Goal: Find specific page/section: Find specific page/section

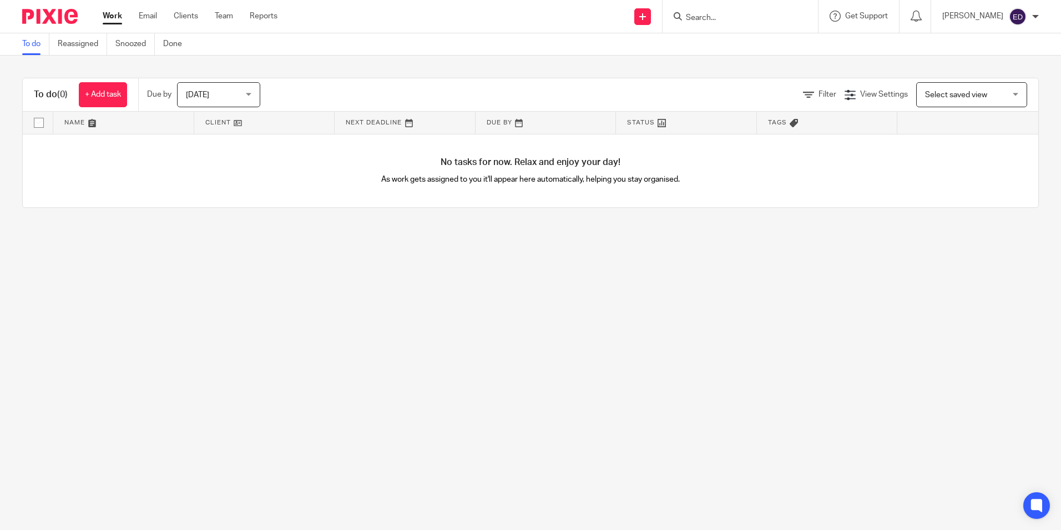
click at [785, 19] on input "Search" at bounding box center [735, 18] width 100 height 10
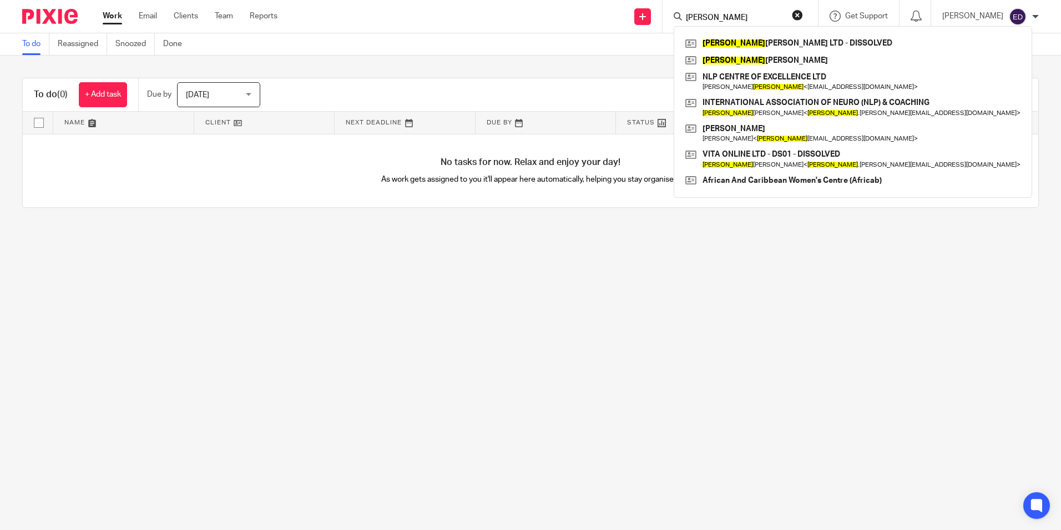
type input "[PERSON_NAME]"
click at [788, 63] on link at bounding box center [853, 60] width 341 height 17
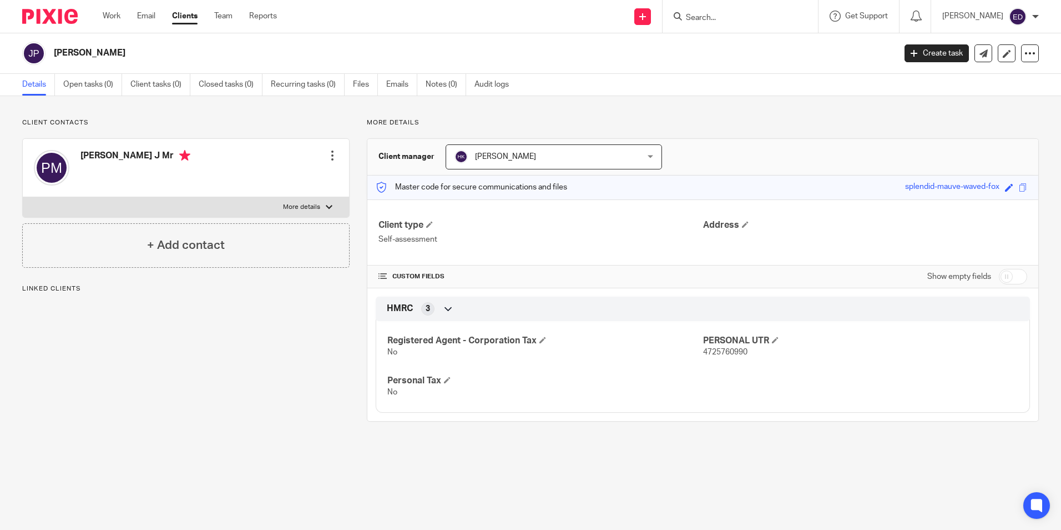
click at [763, 17] on input "Search" at bounding box center [735, 18] width 100 height 10
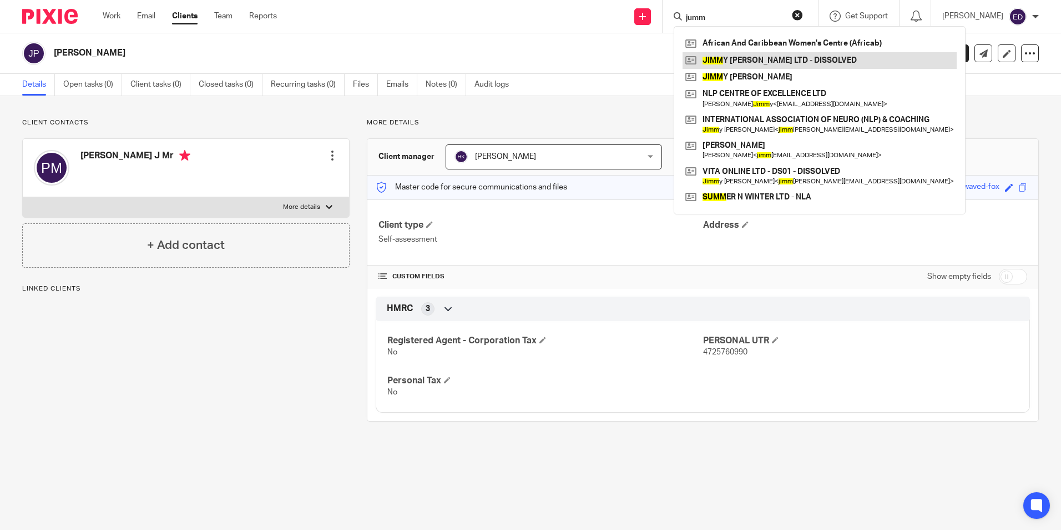
type input "jumm"
click at [765, 67] on link at bounding box center [820, 60] width 274 height 17
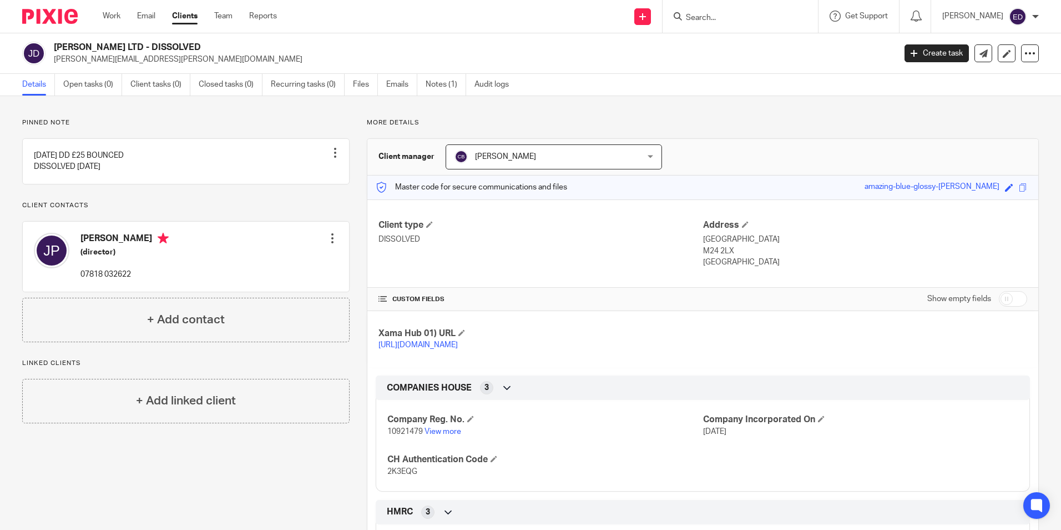
drag, startPoint x: 54, startPoint y: 46, endPoint x: 145, endPoint y: 51, distance: 91.2
click at [145, 51] on h2 "JIMMY PETRUZZI LTD - DISSOLVED" at bounding box center [387, 48] width 667 height 12
drag, startPoint x: 145, startPoint y: 51, endPoint x: 122, endPoint y: 45, distance: 24.0
copy h2 "JIMMY PETRUZZI LTD"
click at [769, 13] on input "Search" at bounding box center [735, 18] width 100 height 10
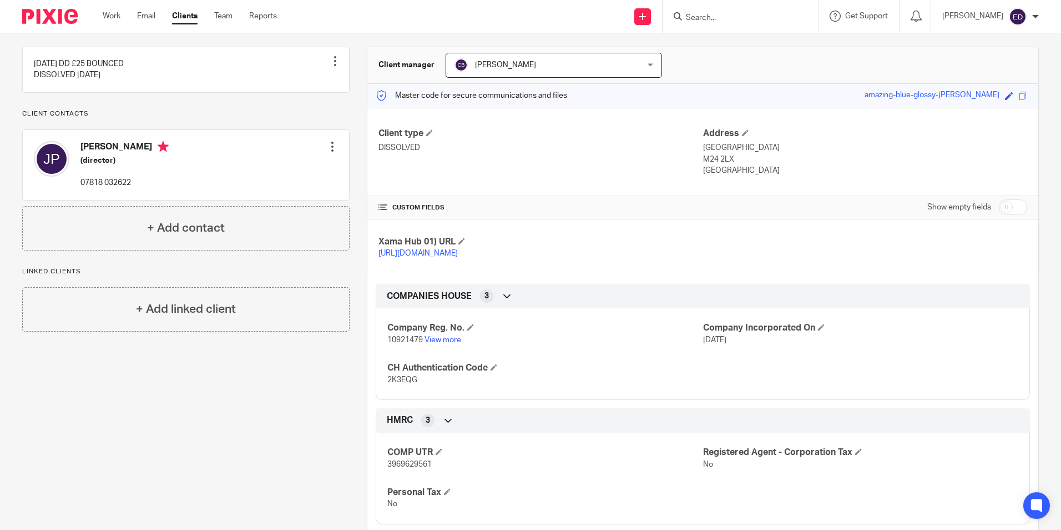
scroll to position [111, 0]
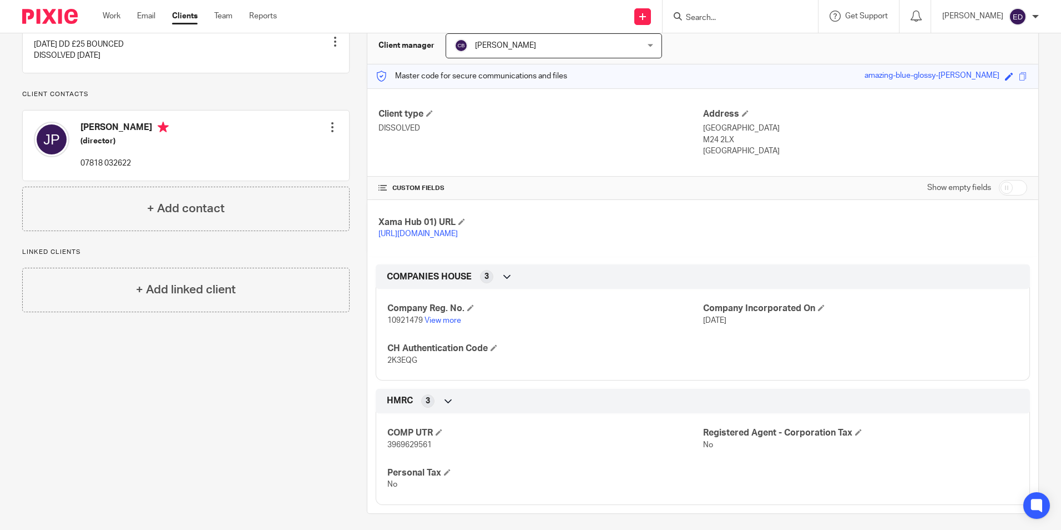
click at [724, 14] on div at bounding box center [740, 16] width 155 height 33
click at [729, 16] on input "Search" at bounding box center [735, 18] width 100 height 10
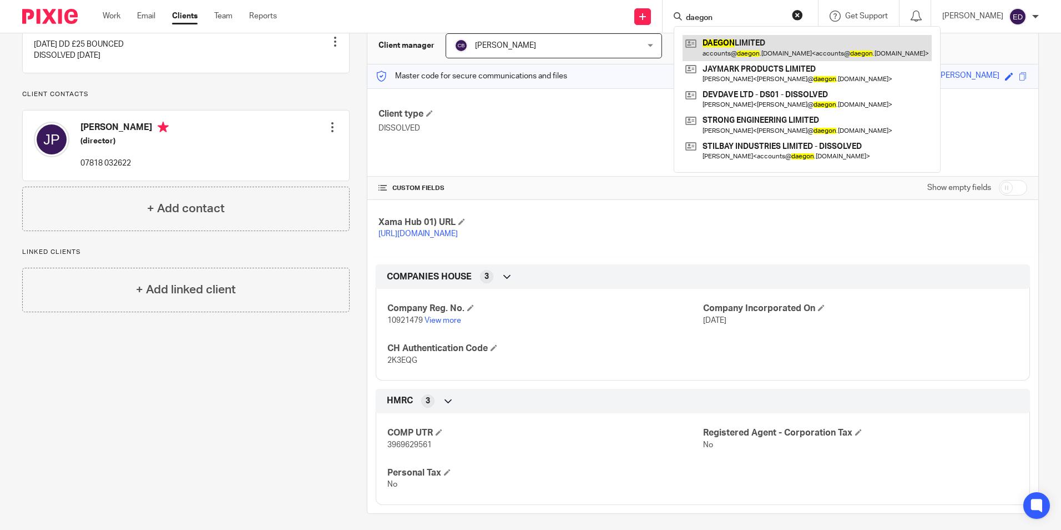
type input "daegon"
click at [789, 46] on link at bounding box center [807, 48] width 249 height 26
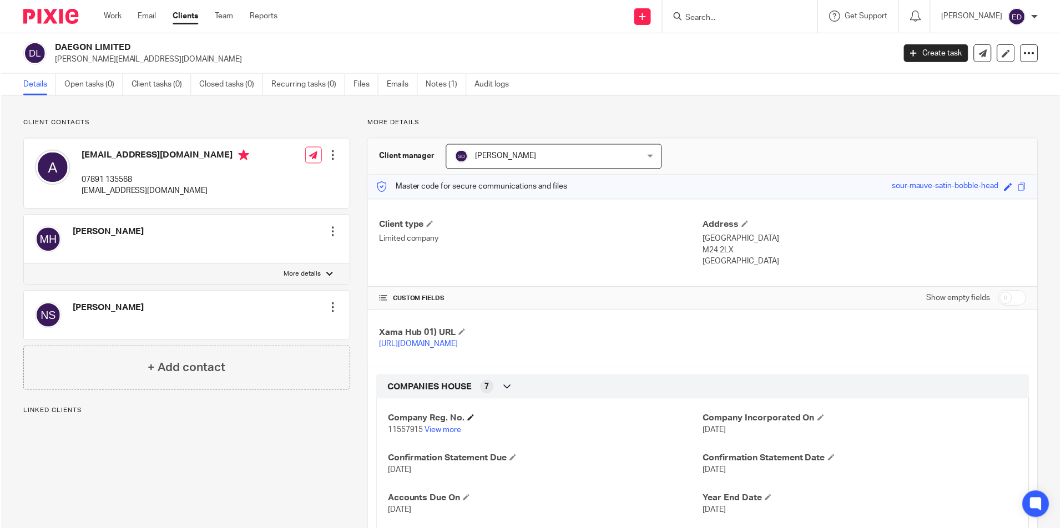
scroll to position [56, 0]
